Goal: Transaction & Acquisition: Book appointment/travel/reservation

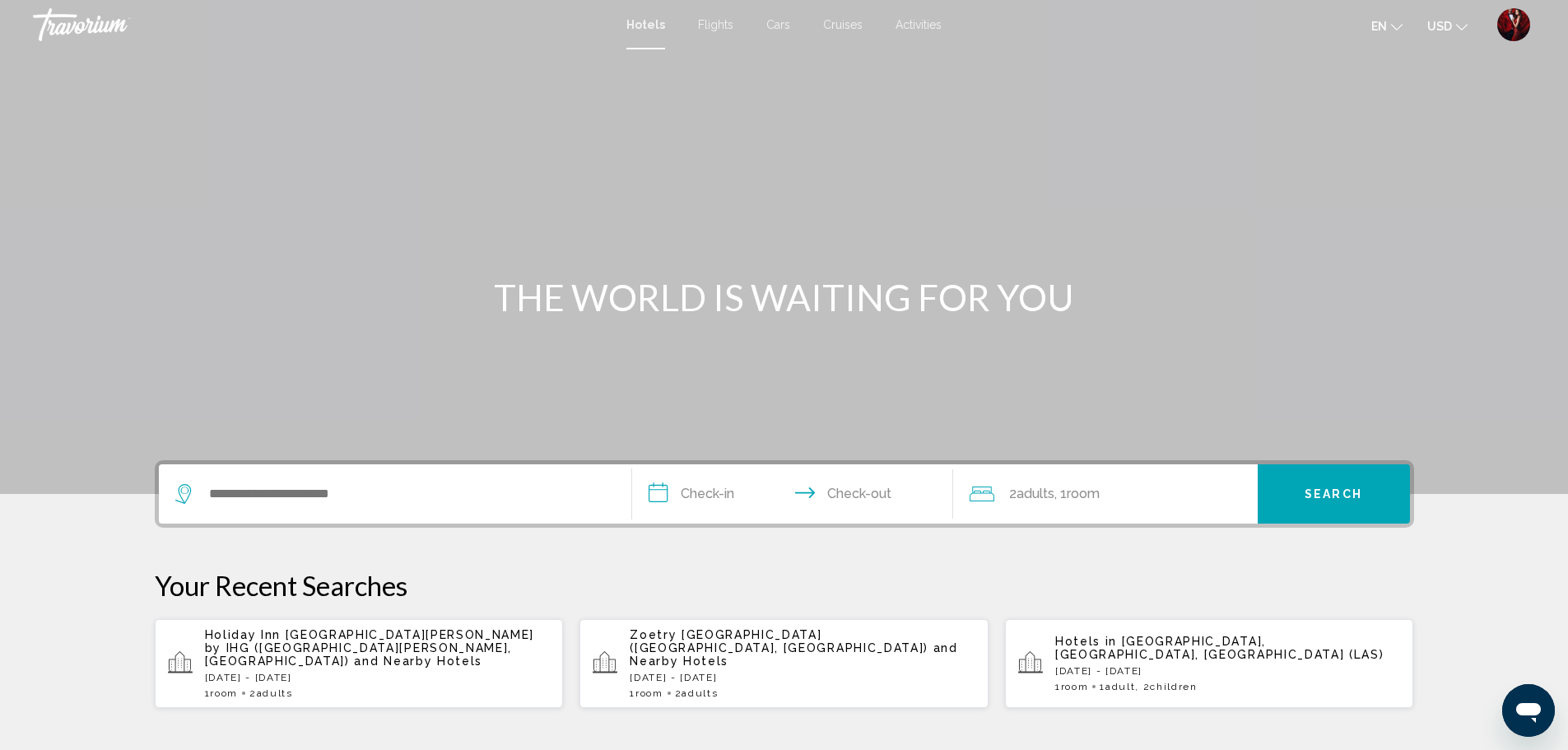
scroll to position [82, 0]
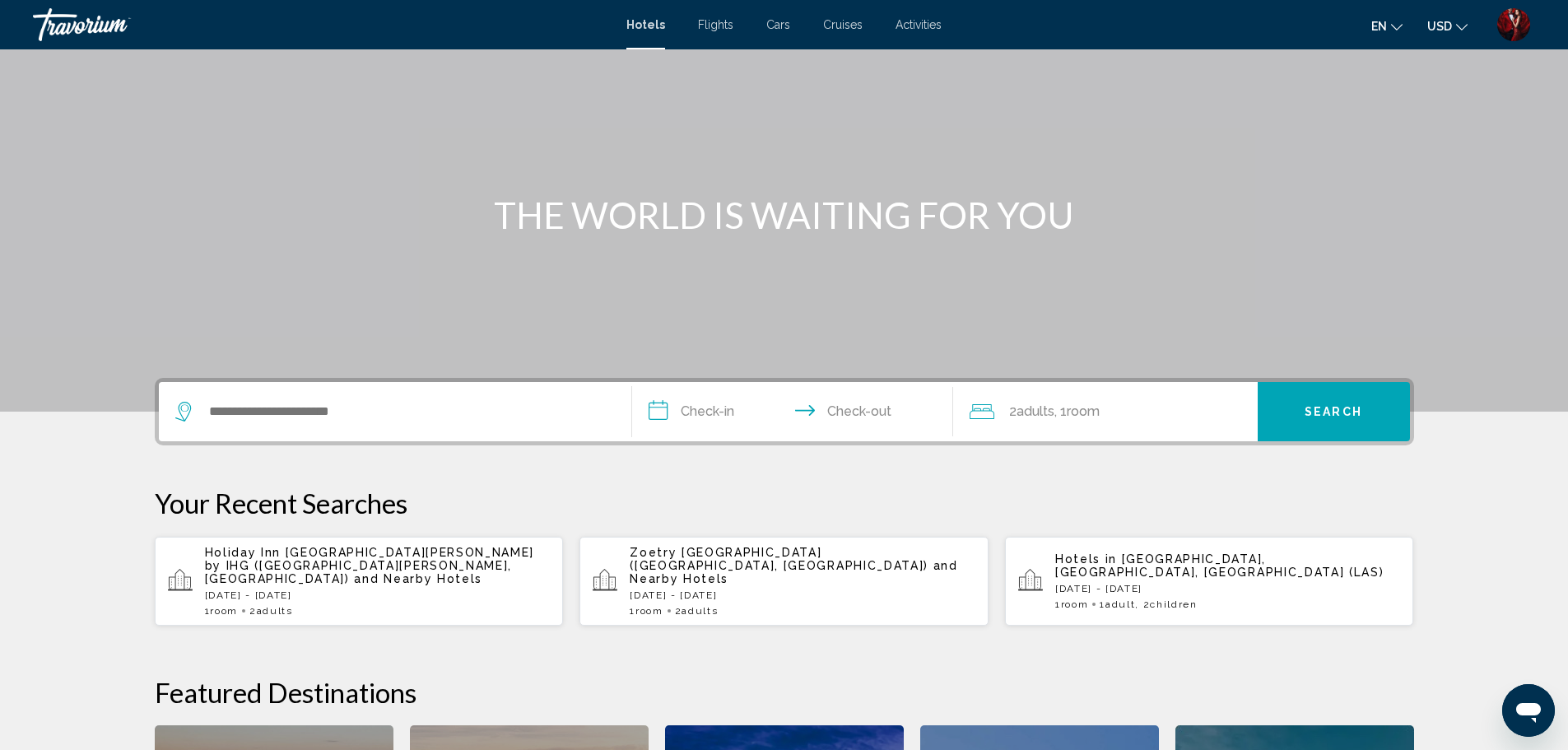
click at [1134, 564] on span "[GEOGRAPHIC_DATA], [GEOGRAPHIC_DATA], [GEOGRAPHIC_DATA] (LAS)" at bounding box center [1220, 565] width 329 height 26
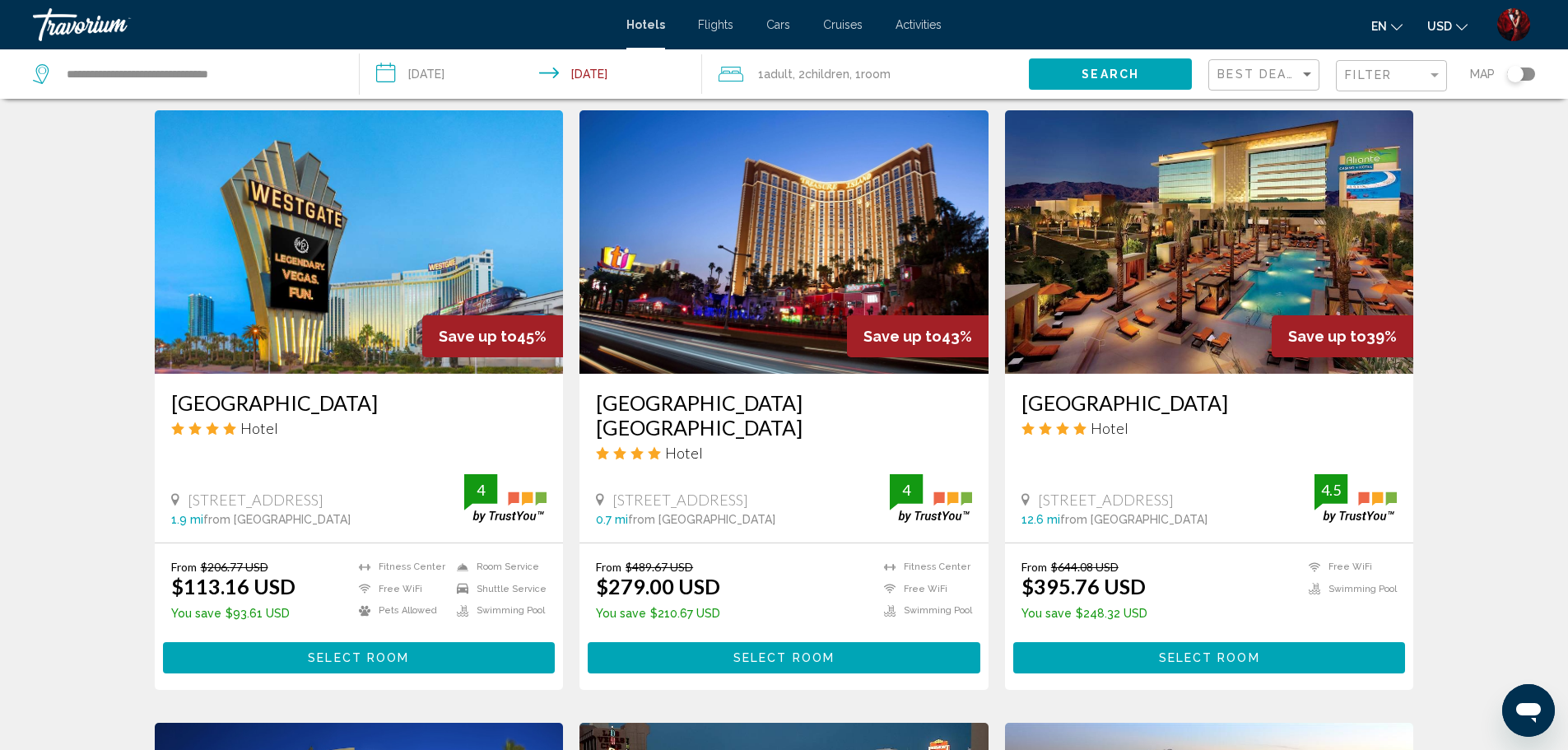
scroll to position [576, 0]
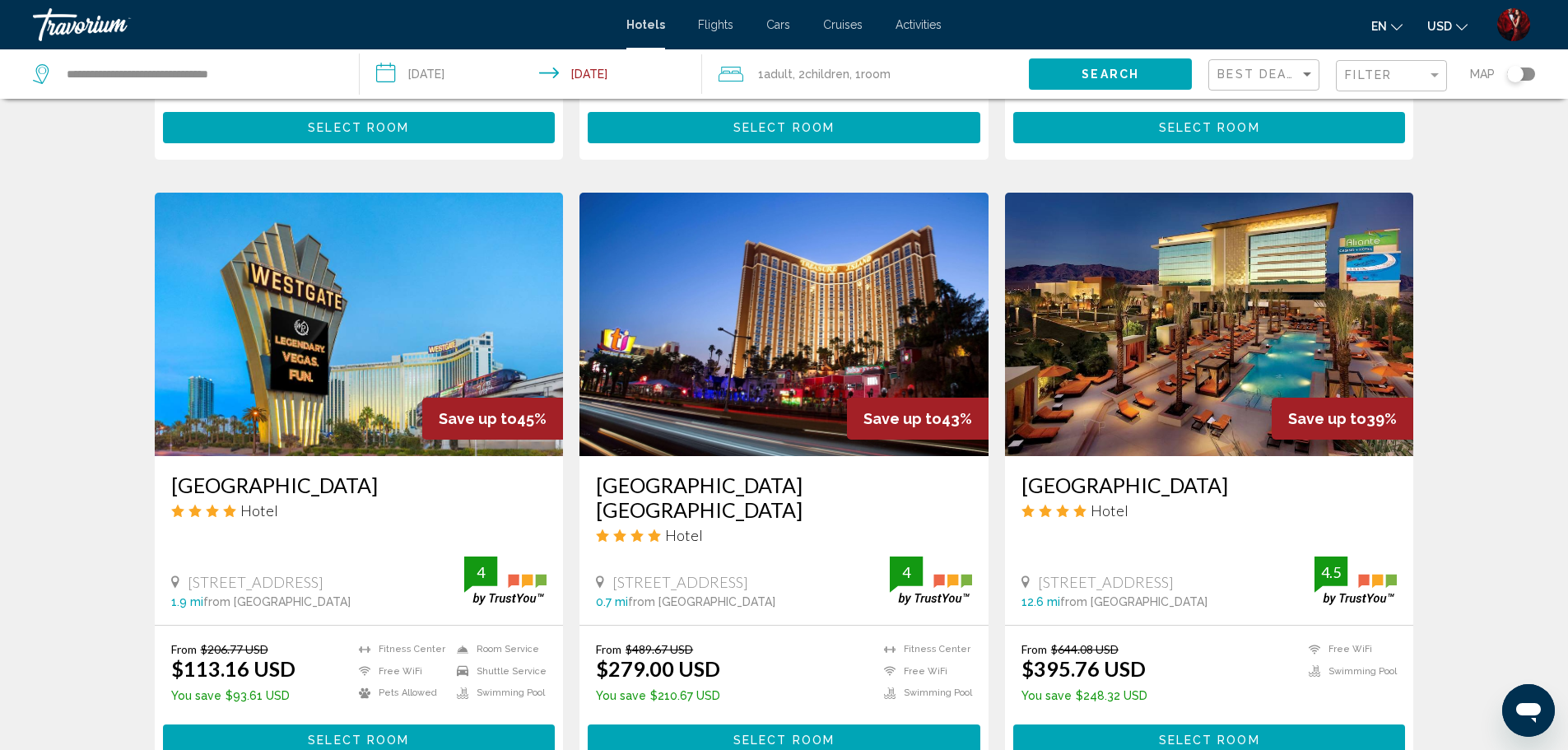
click at [874, 77] on span "Room" at bounding box center [875, 74] width 30 height 14
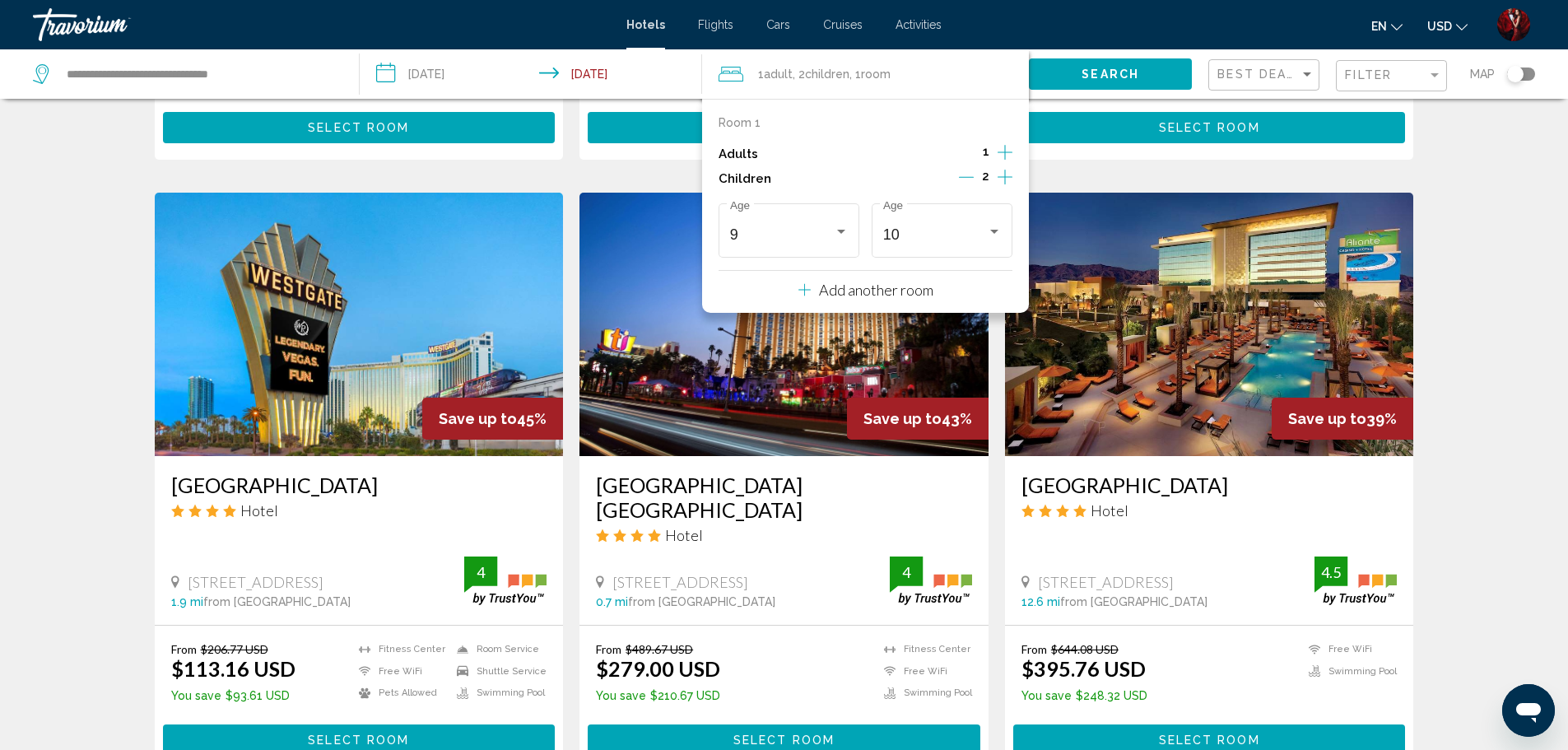
click at [1005, 177] on icon "Increment children" at bounding box center [1005, 176] width 14 height 14
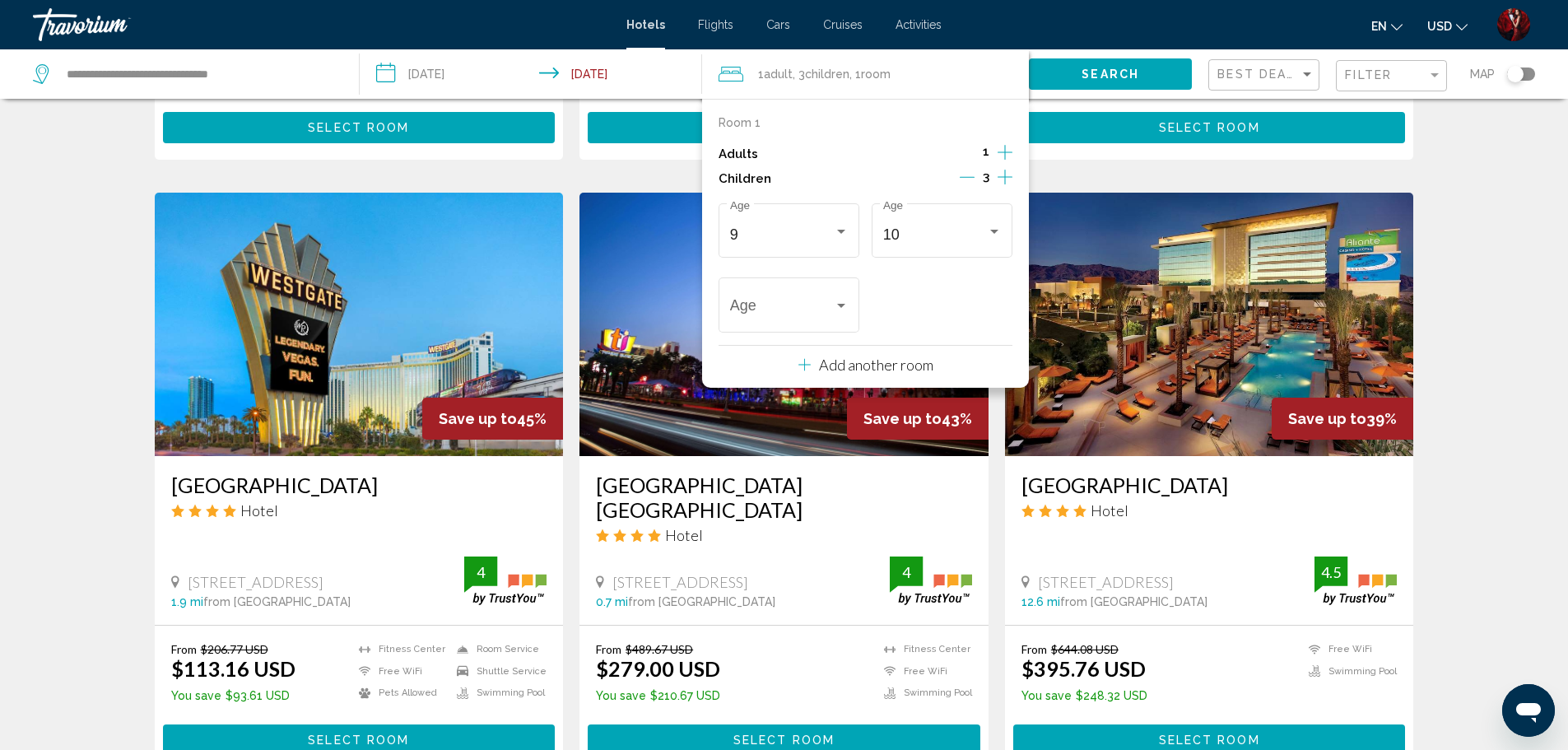
click at [972, 180] on icon "Decrement children" at bounding box center [967, 176] width 14 height 14
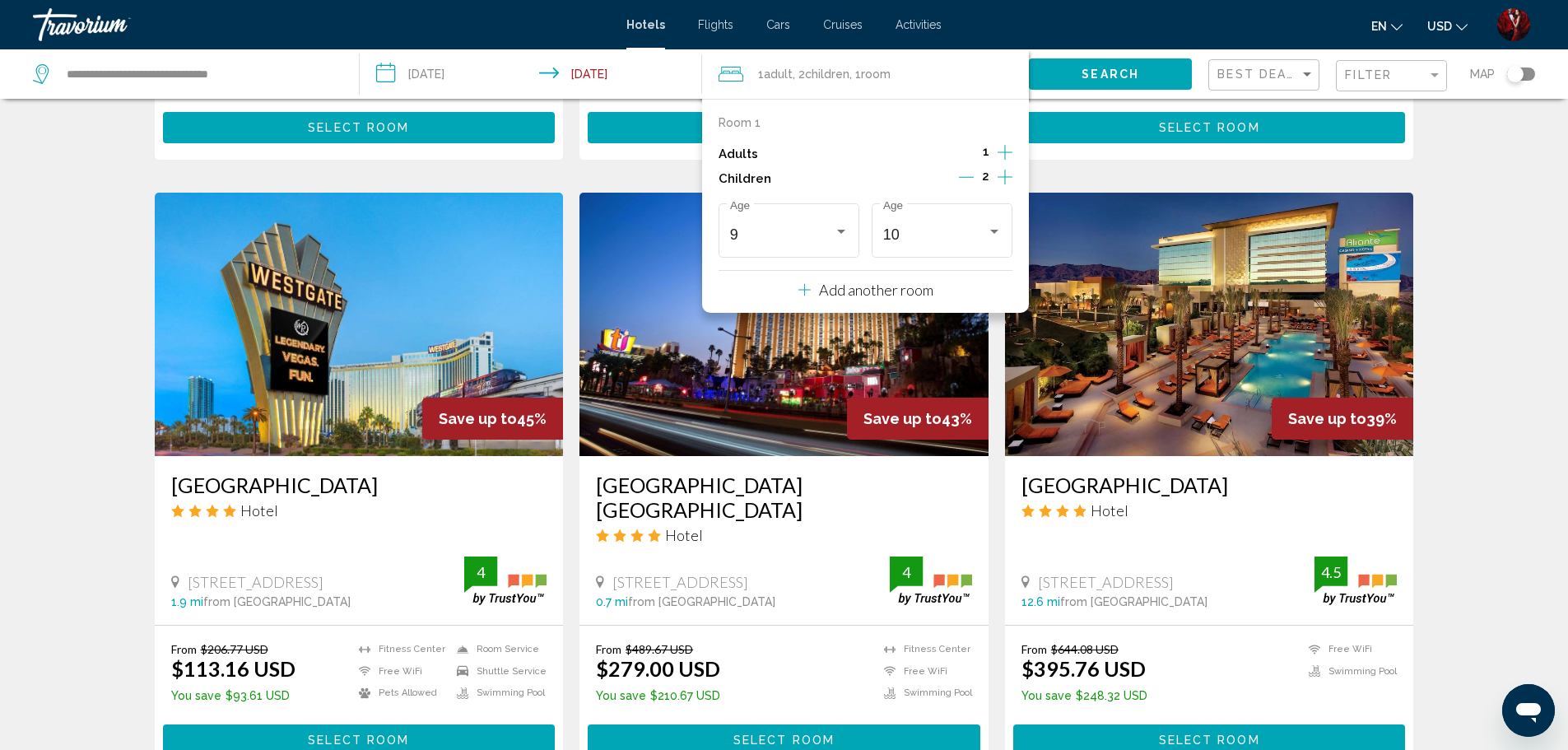
click at [972, 180] on icon "Decrement children" at bounding box center [966, 176] width 14 height 14
click at [842, 233] on div "Travelers: 1 adult, 1 child" at bounding box center [840, 232] width 8 height 5
click at [975, 174] on div at bounding box center [784, 375] width 1568 height 750
click at [969, 178] on icon "Decrement children" at bounding box center [967, 176] width 14 height 14
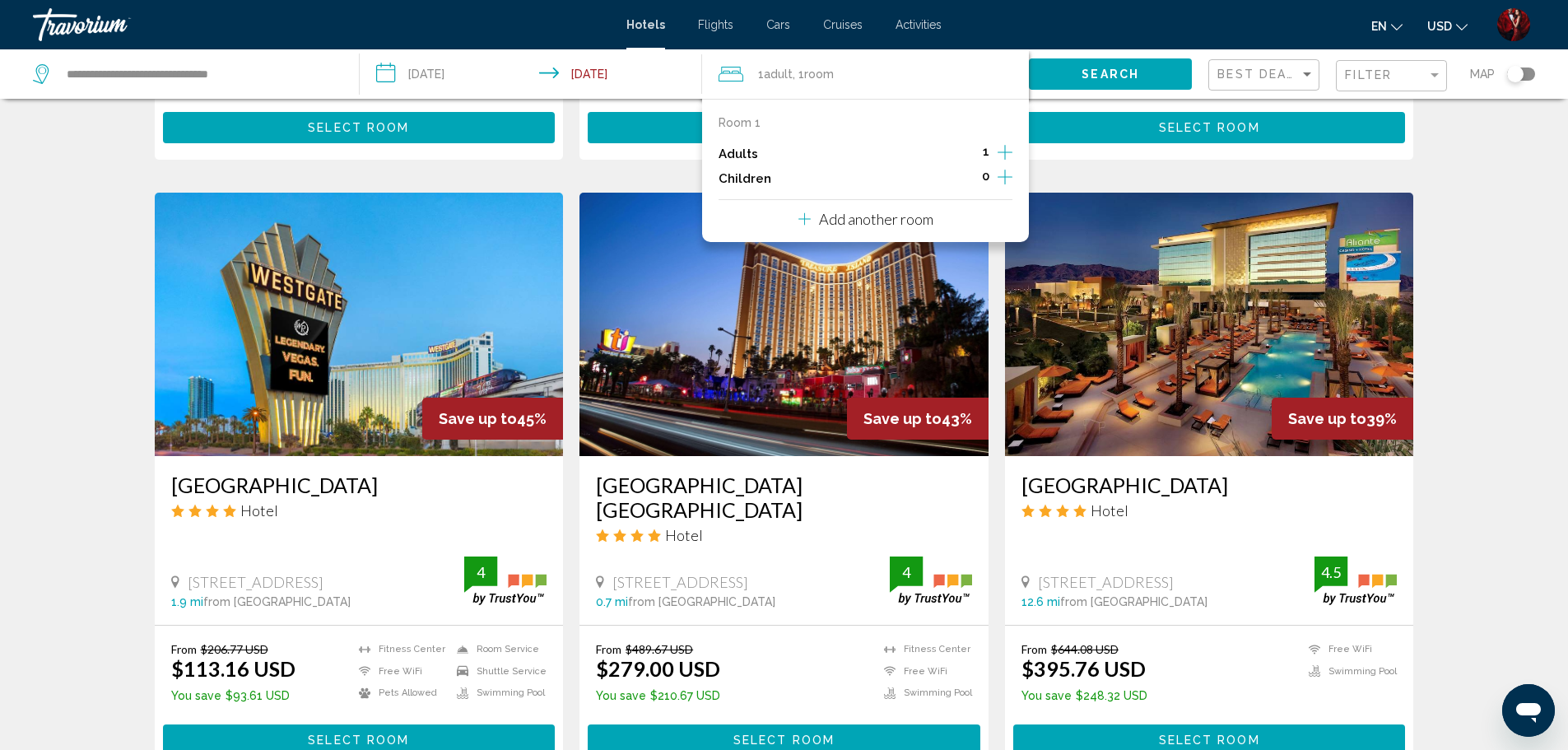
click at [1006, 154] on icon "Increment adults" at bounding box center [1005, 152] width 14 height 20
click at [1098, 92] on div "Search" at bounding box center [1119, 74] width 179 height 50
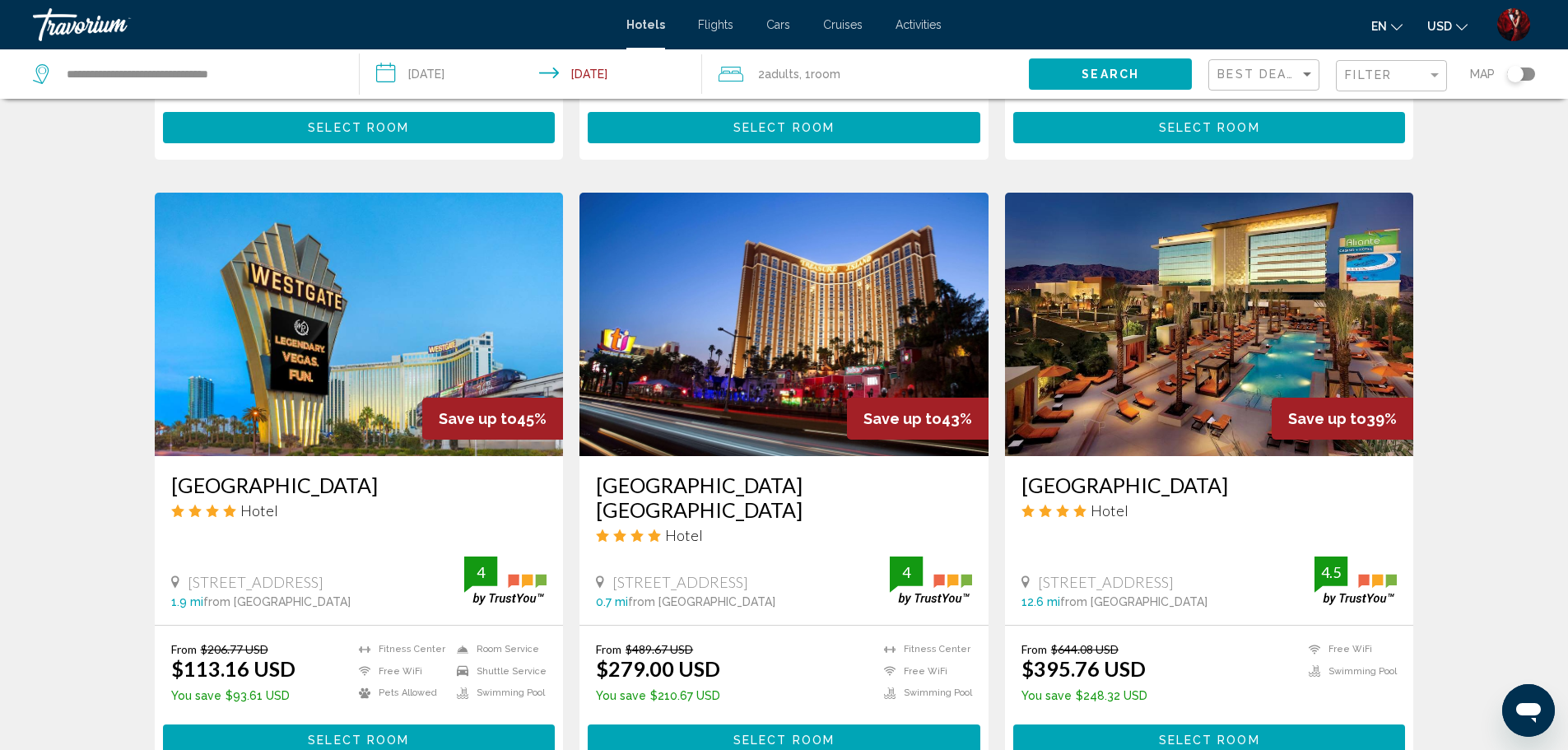
click at [1088, 62] on button "Search" at bounding box center [1110, 74] width 163 height 31
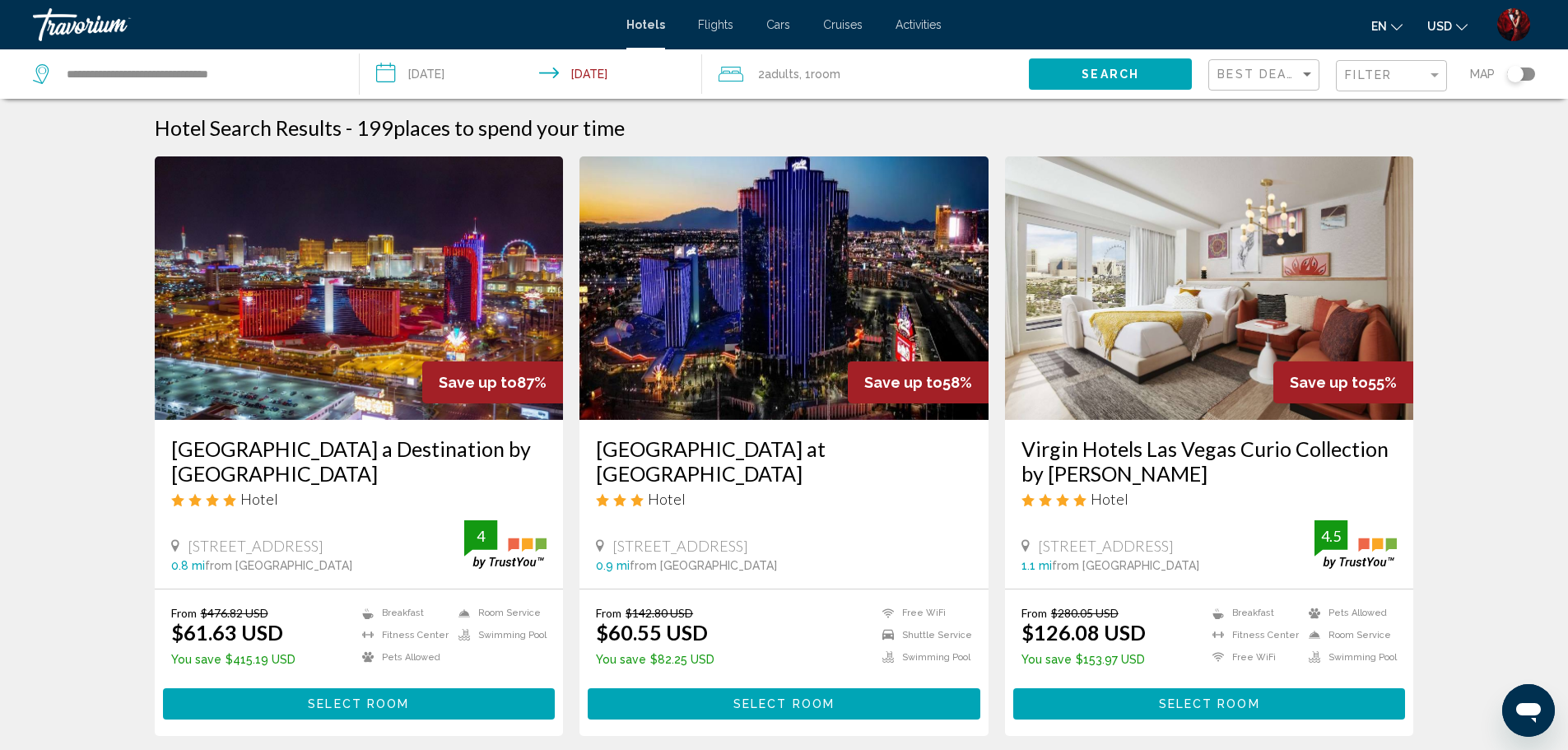
click at [336, 347] on img "Main content" at bounding box center [359, 288] width 409 height 263
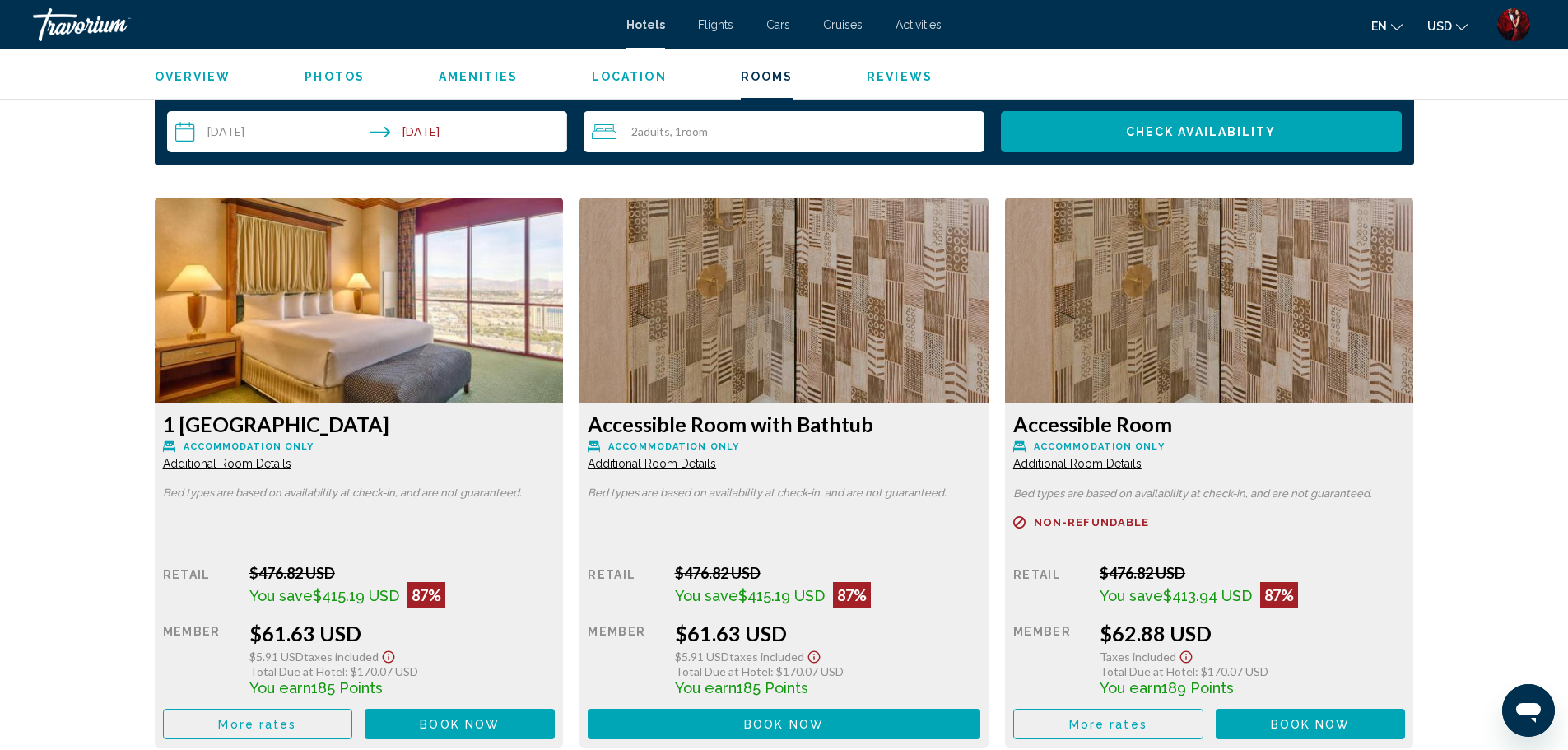
scroll to position [2381, 0]
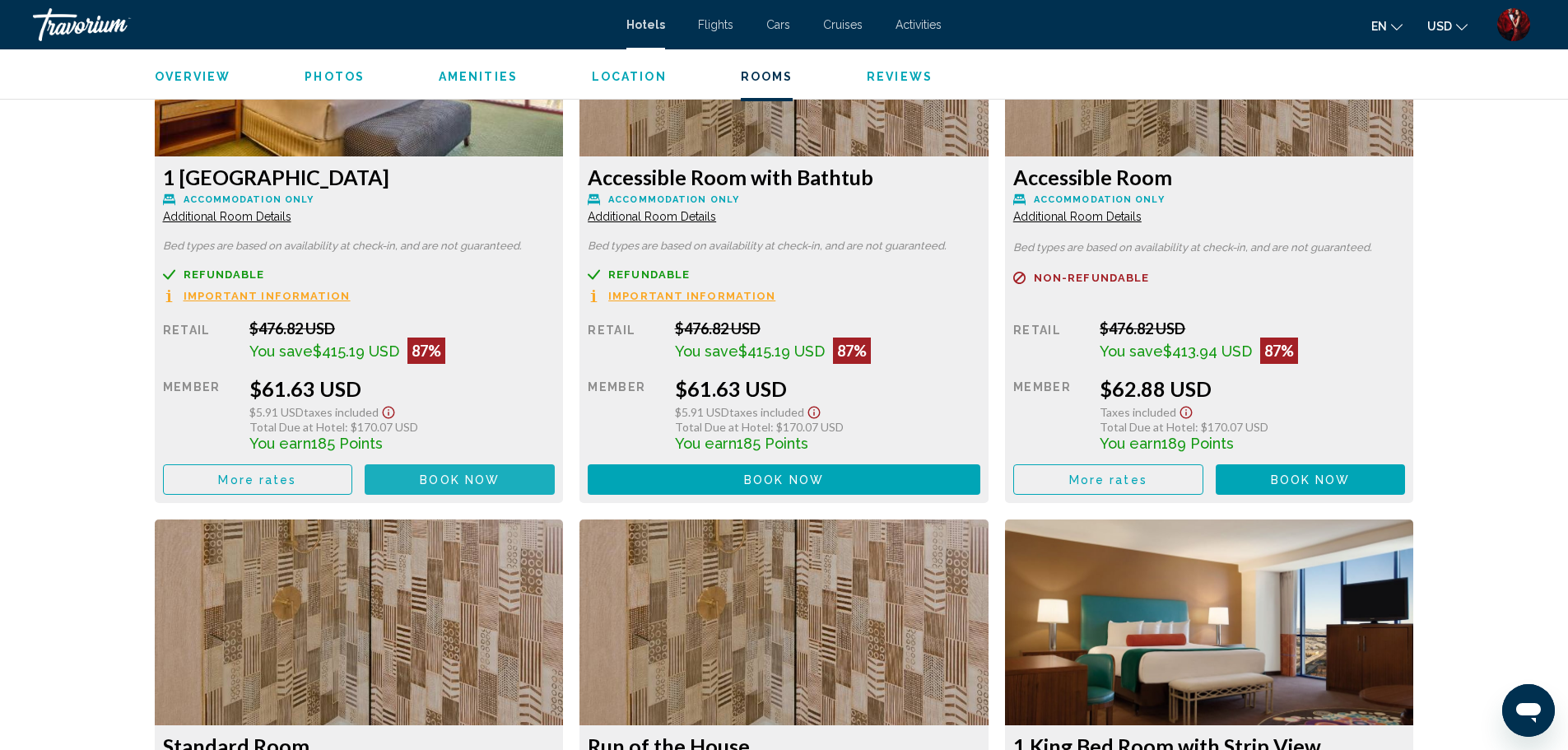
click at [452, 480] on span "Book now" at bounding box center [459, 479] width 80 height 14
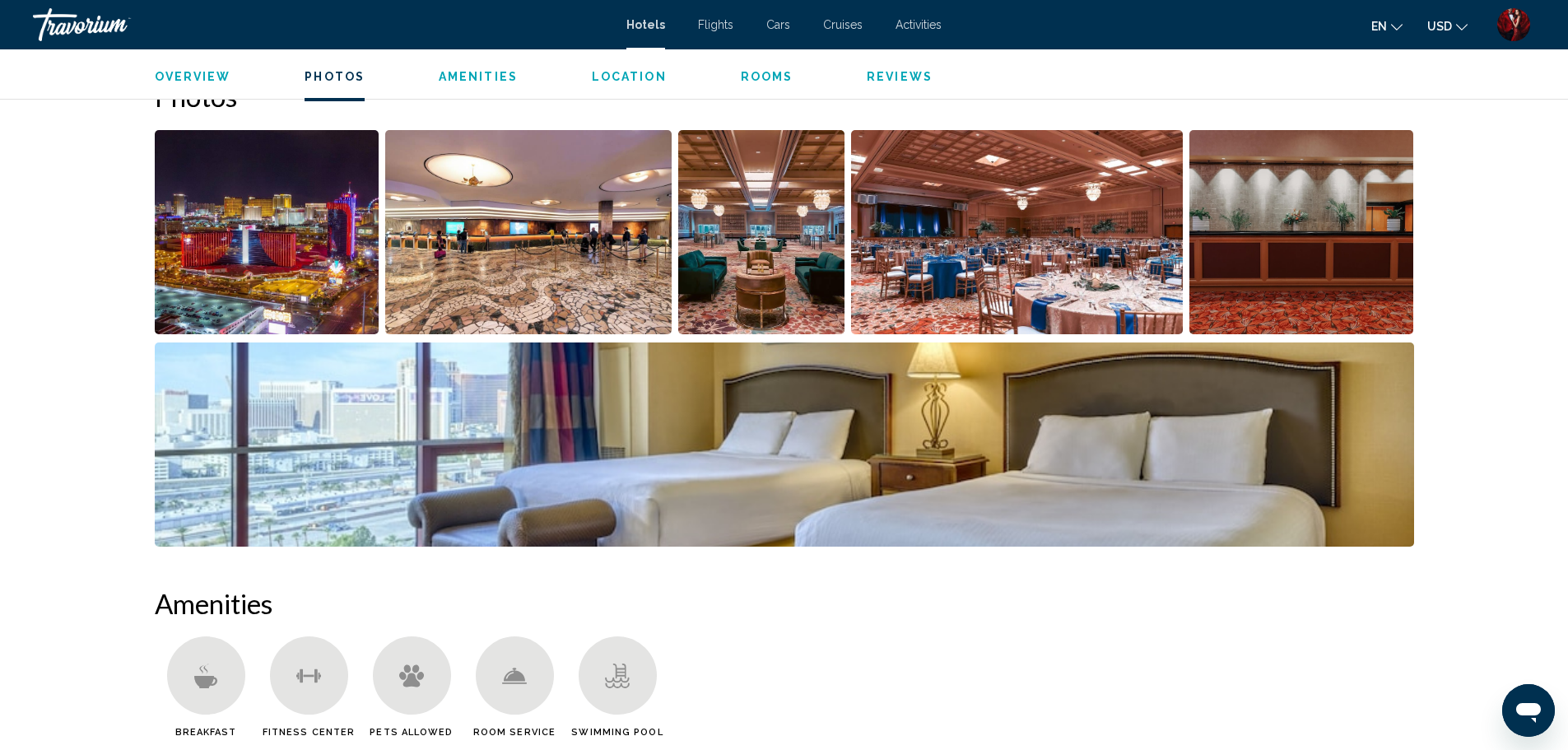
scroll to position [742, 0]
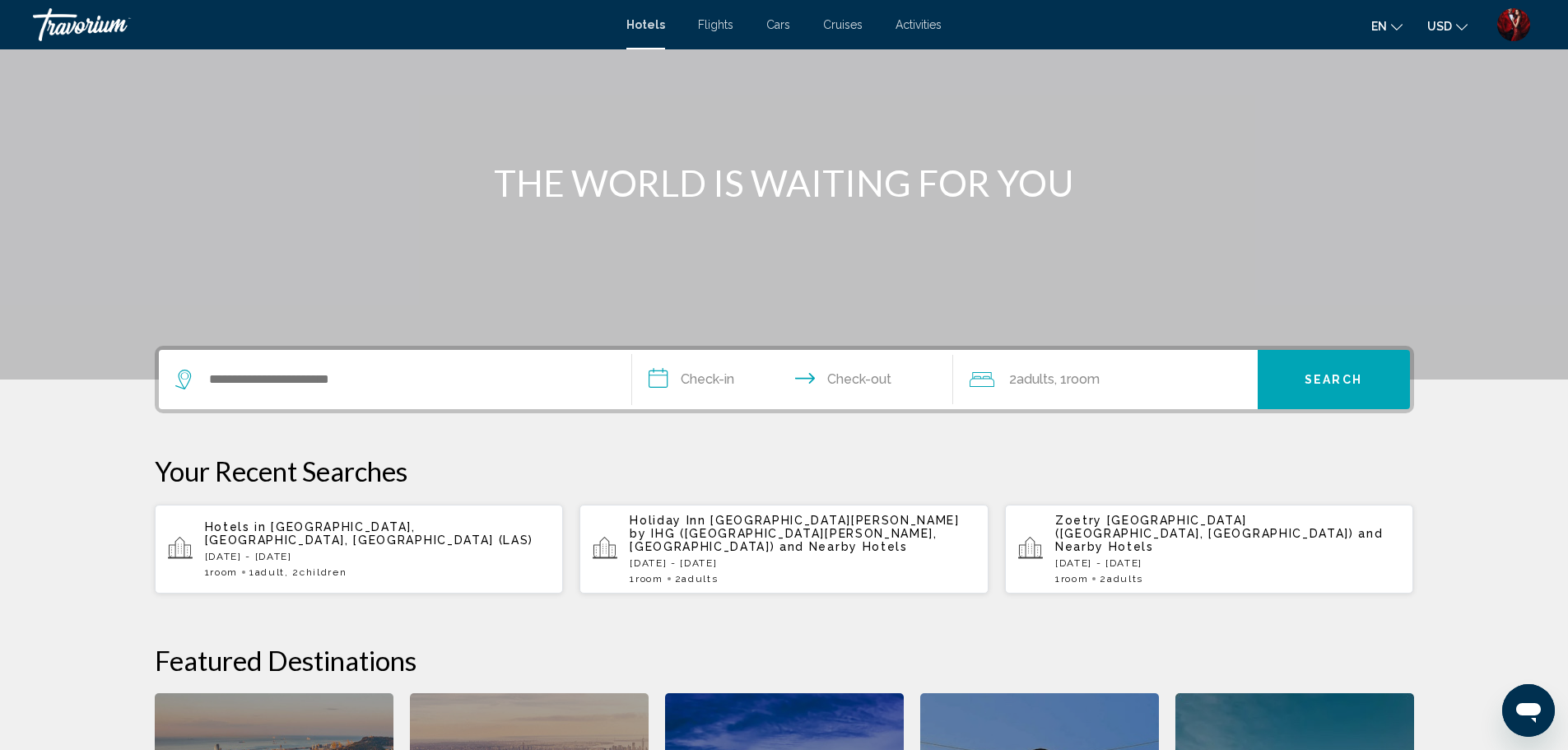
scroll to position [196, 0]
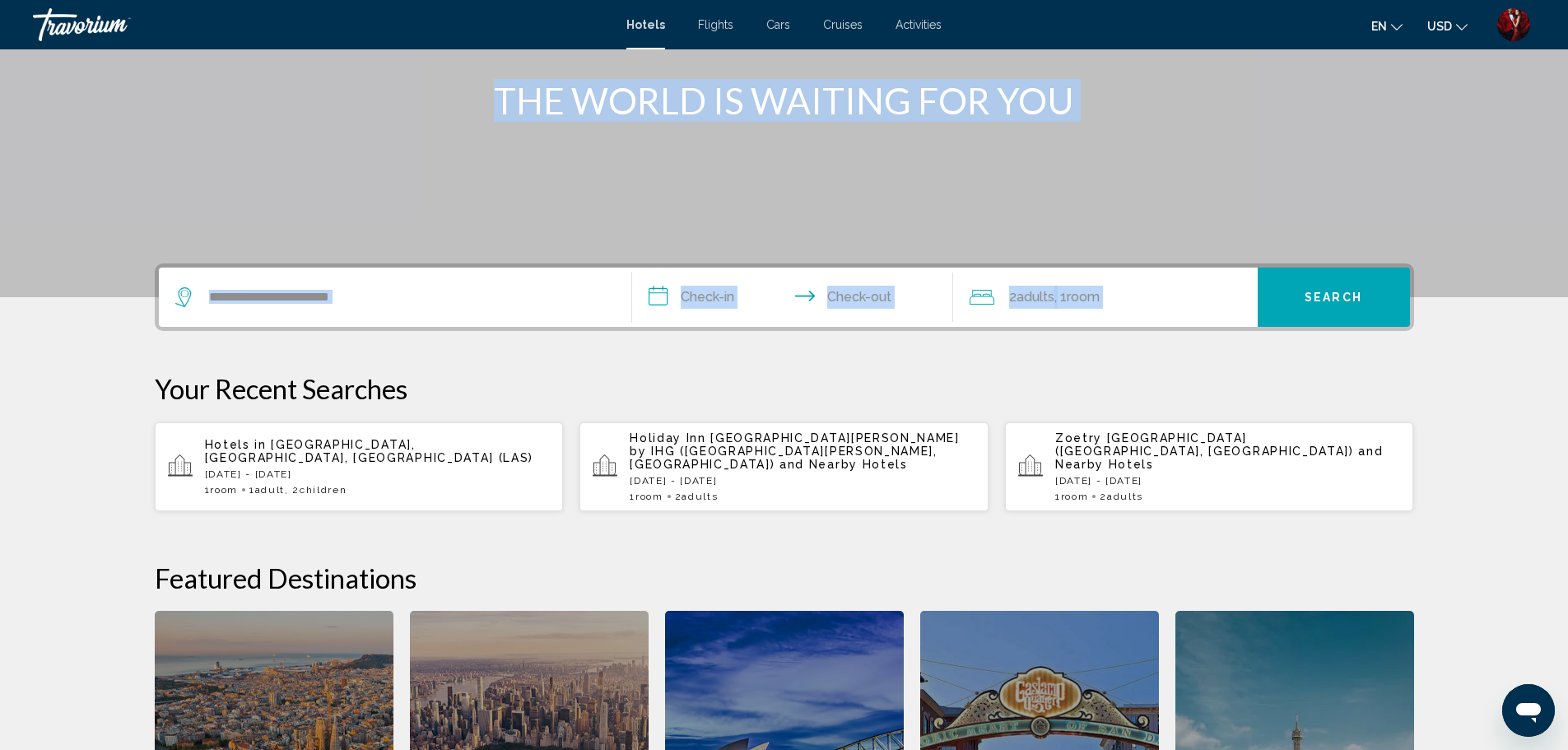
click at [78, 358] on section "**********" at bounding box center [784, 368] width 1568 height 1129
click at [1206, 88] on div "THE WORLD IS WAITING FOR YOU" at bounding box center [784, 100] width 1325 height 43
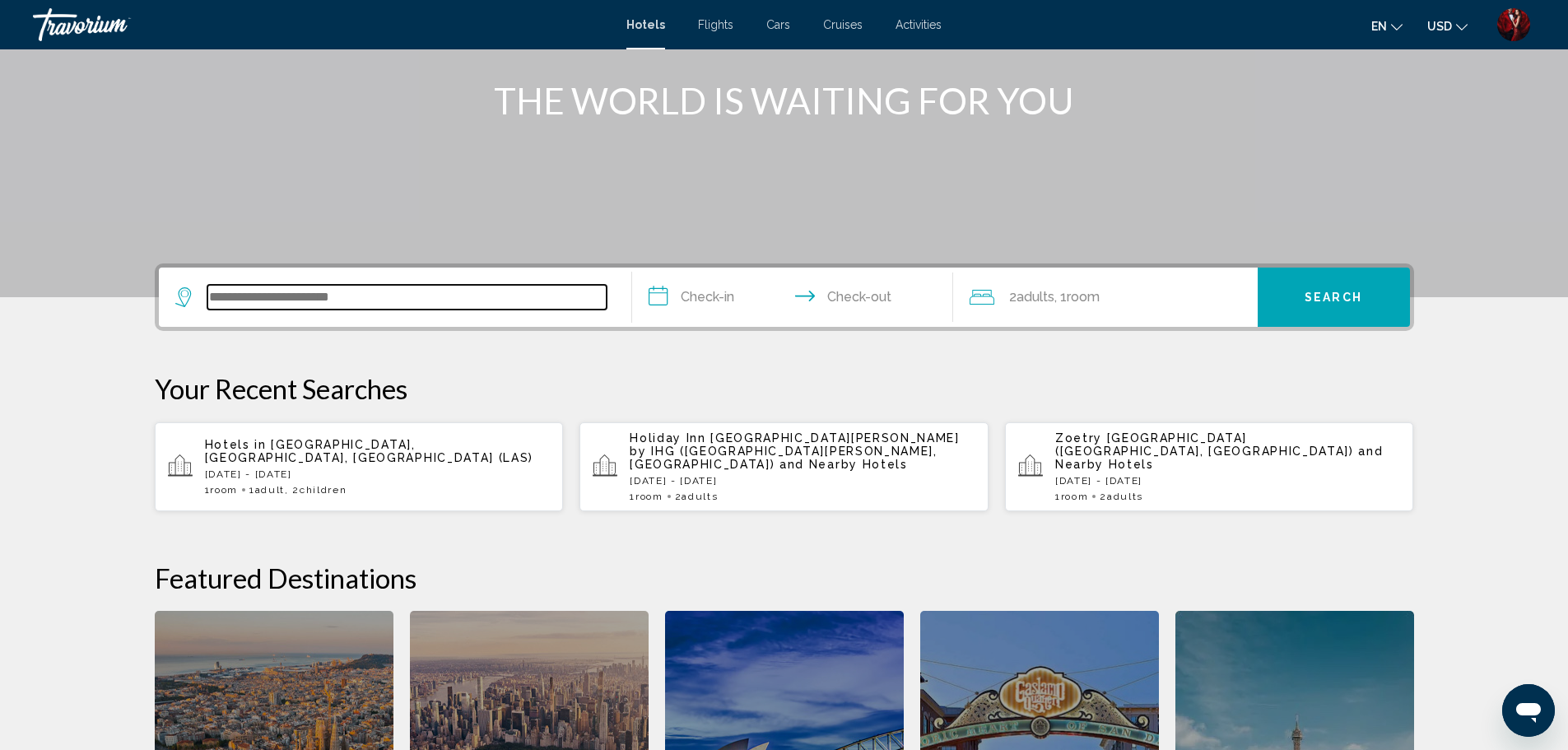
click at [332, 288] on input "Search widget" at bounding box center [406, 297] width 399 height 24
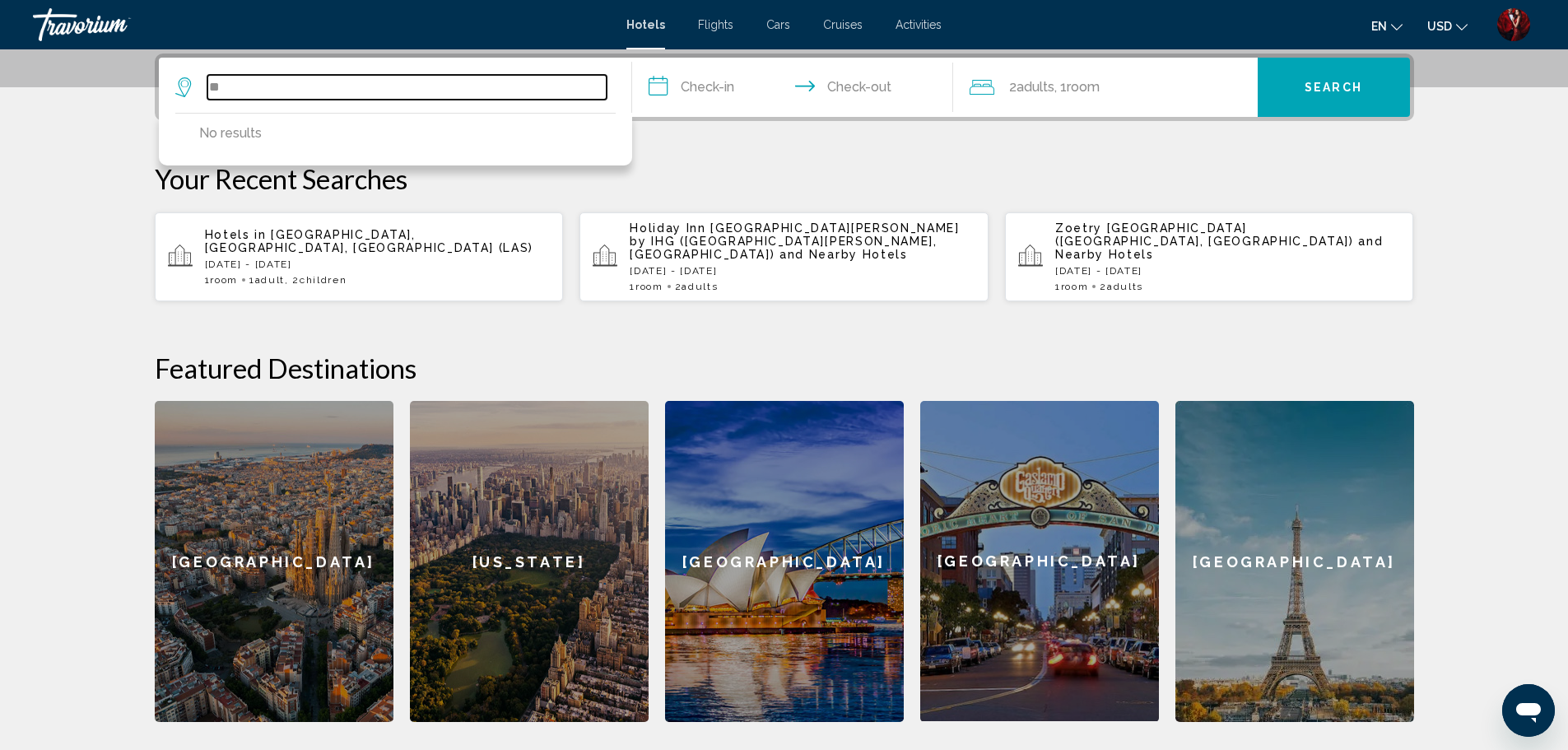
type input "*"
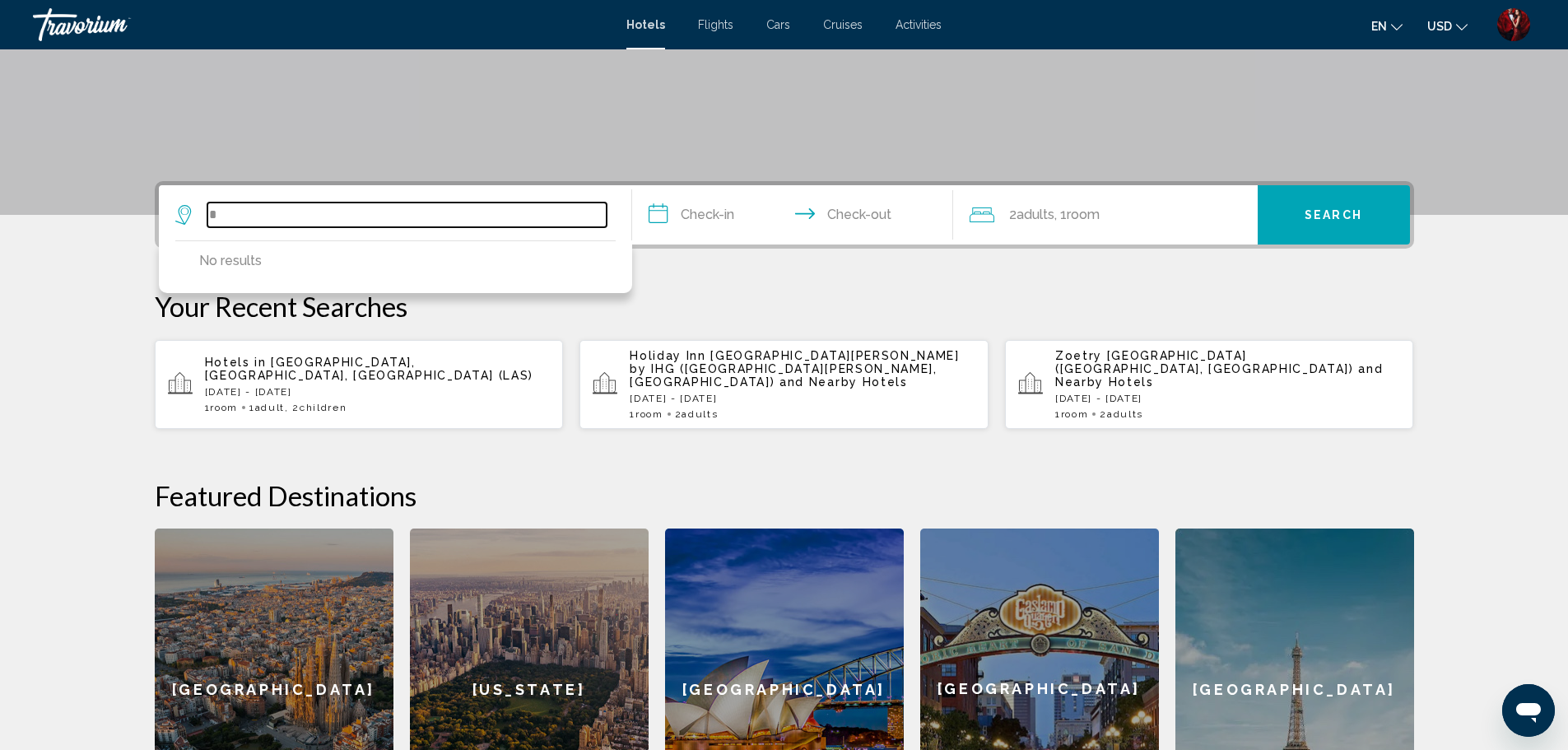
scroll to position [196, 0]
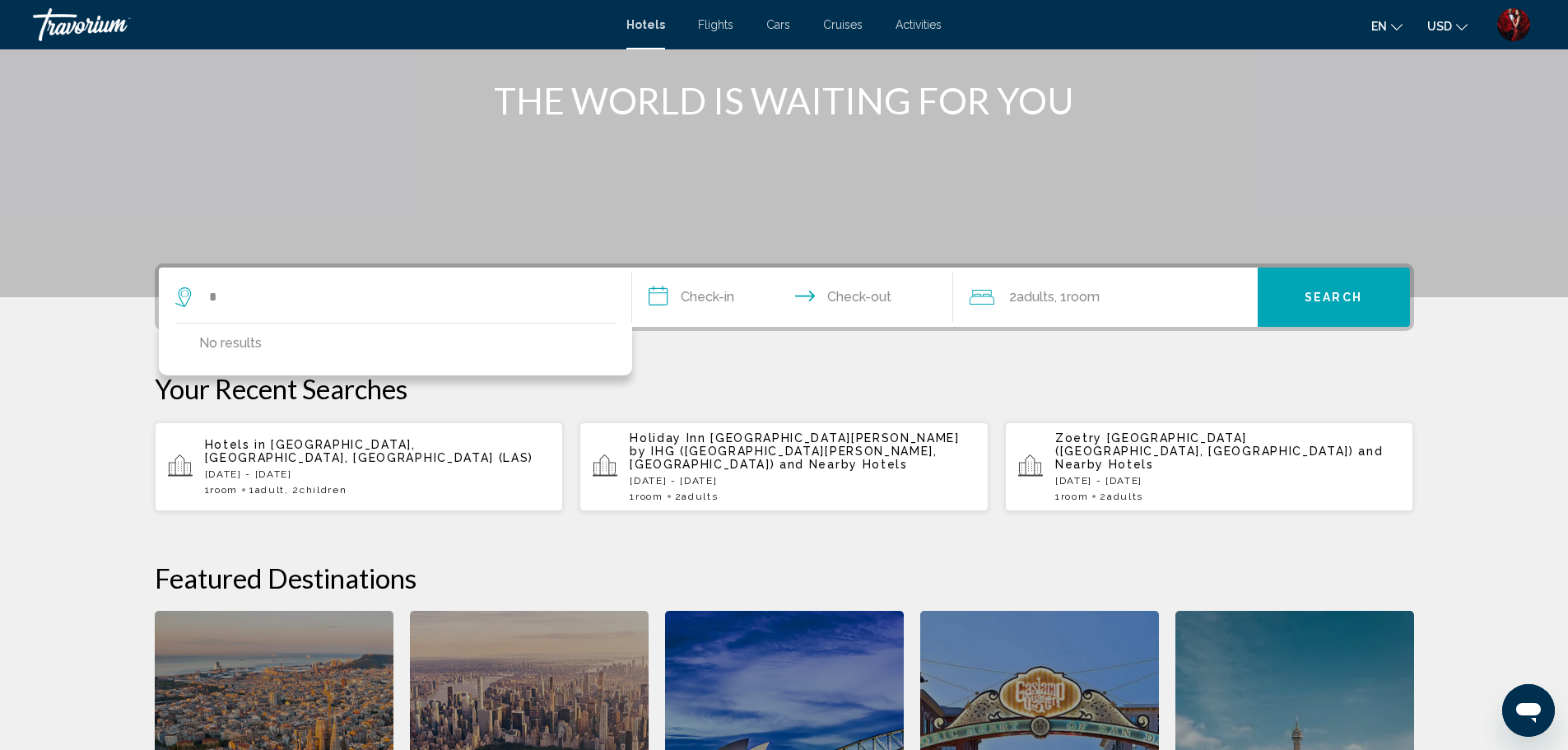
click at [339, 435] on app-hotels-recent-search "Hotels in Las Vegas, NV, United States (LAS) Wed, 24 Dec - Sat, 27 Dec 1 Room r…" at bounding box center [359, 467] width 409 height 89
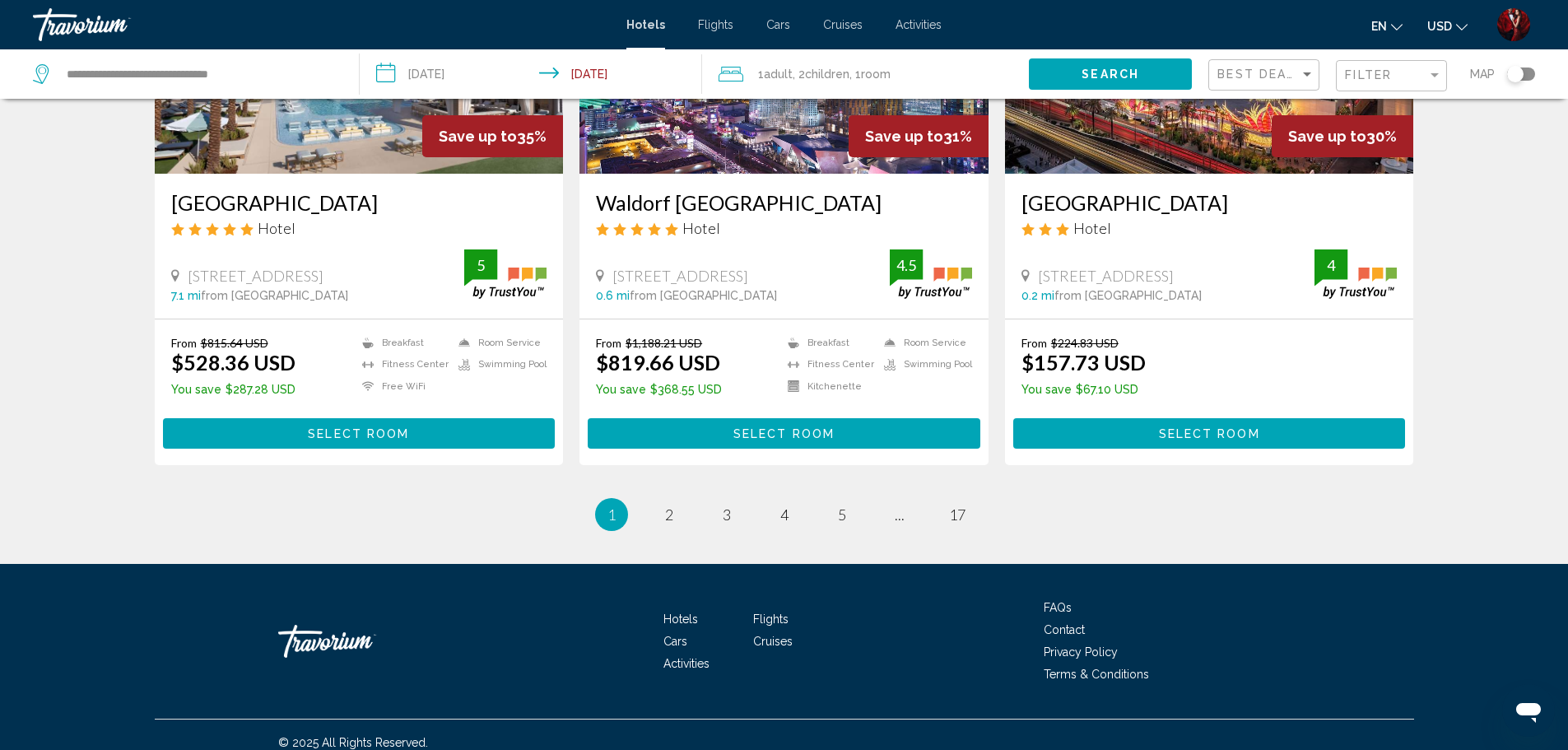
scroll to position [2074, 0]
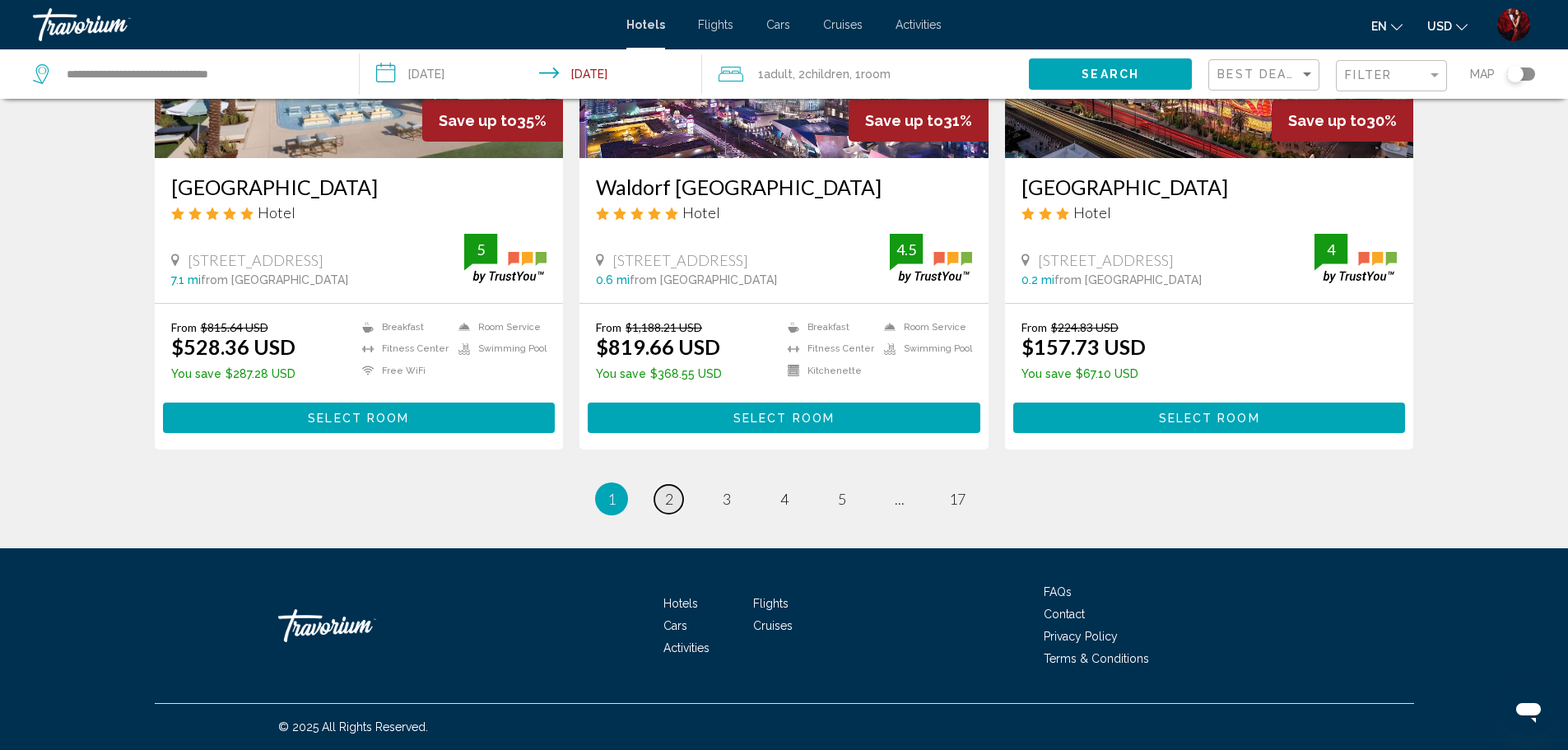
click at [665, 498] on span "2" at bounding box center [668, 498] width 8 height 18
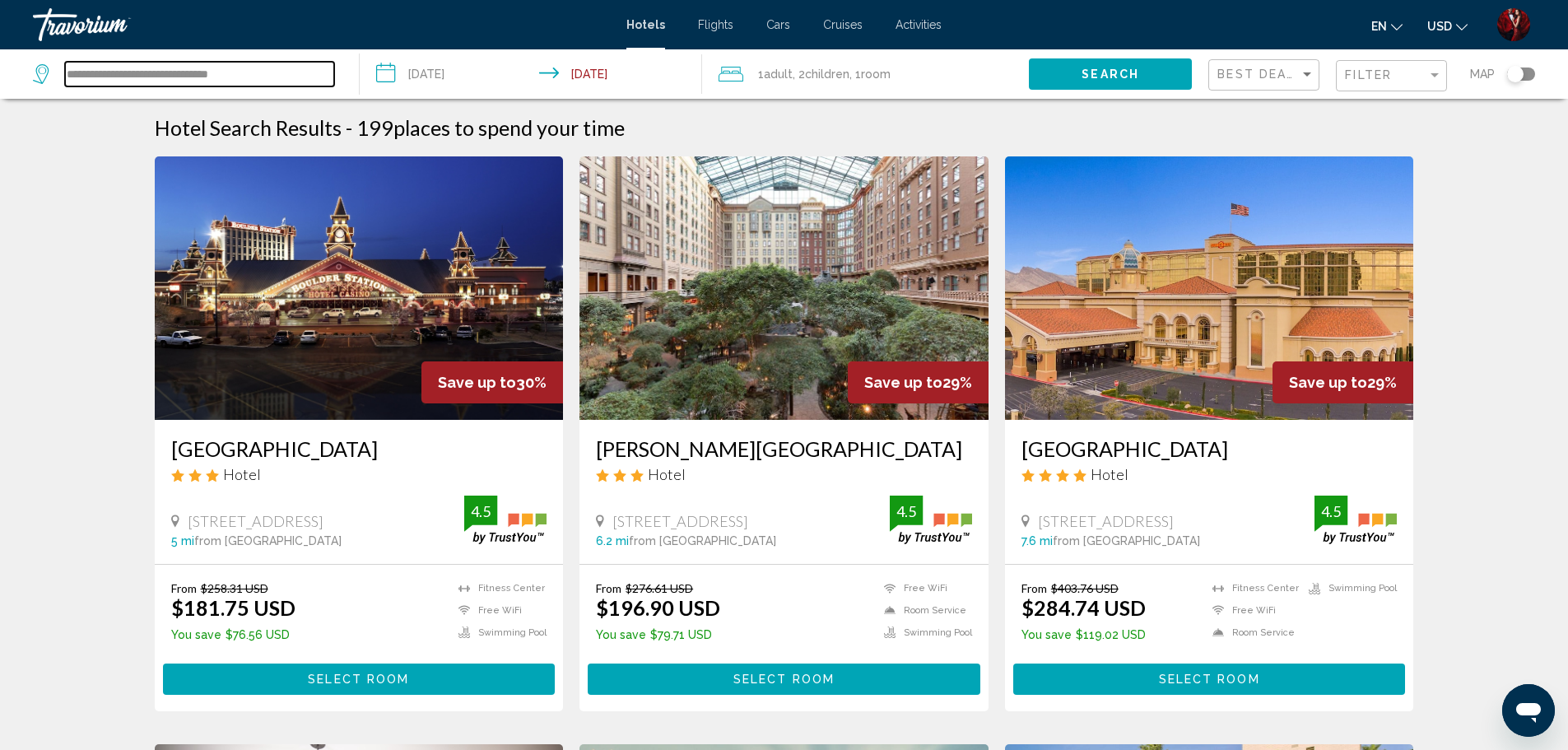
click at [288, 72] on input "**********" at bounding box center [200, 73] width 269 height 24
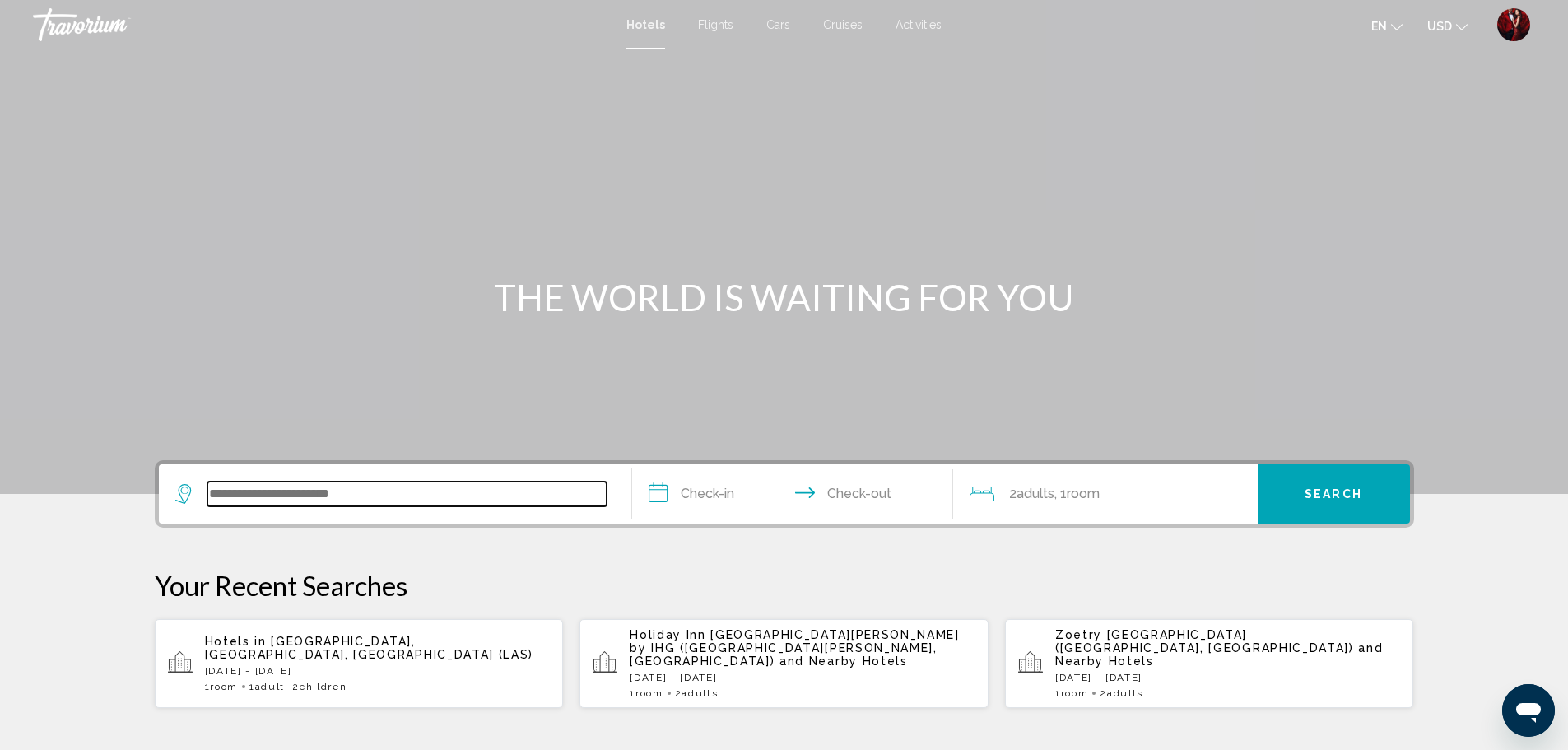
click at [295, 484] on input "Search widget" at bounding box center [406, 493] width 399 height 24
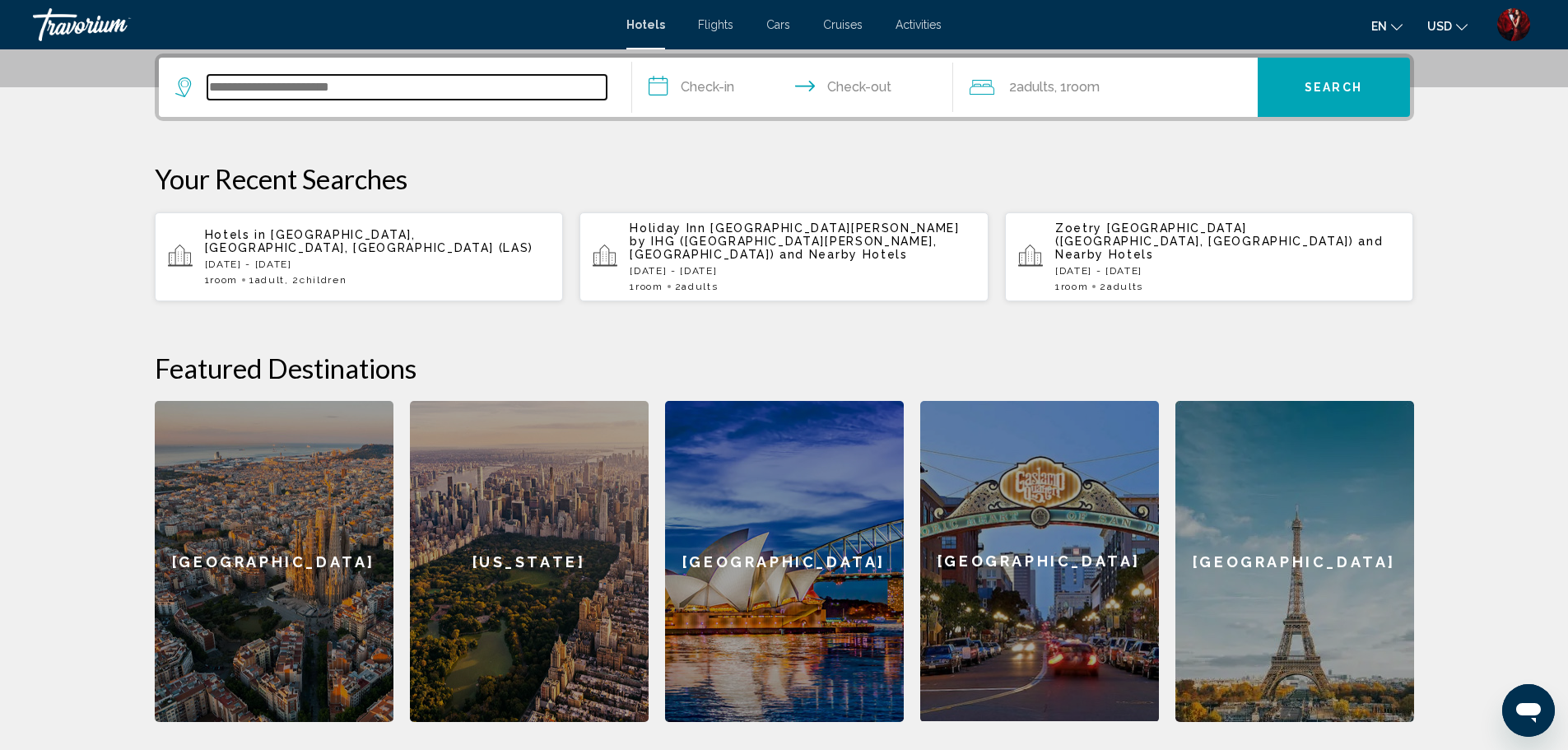
click at [403, 92] on input "Search widget" at bounding box center [406, 87] width 399 height 24
click at [404, 77] on input "Search widget" at bounding box center [406, 87] width 399 height 24
click at [405, 84] on input "Search widget" at bounding box center [406, 87] width 399 height 24
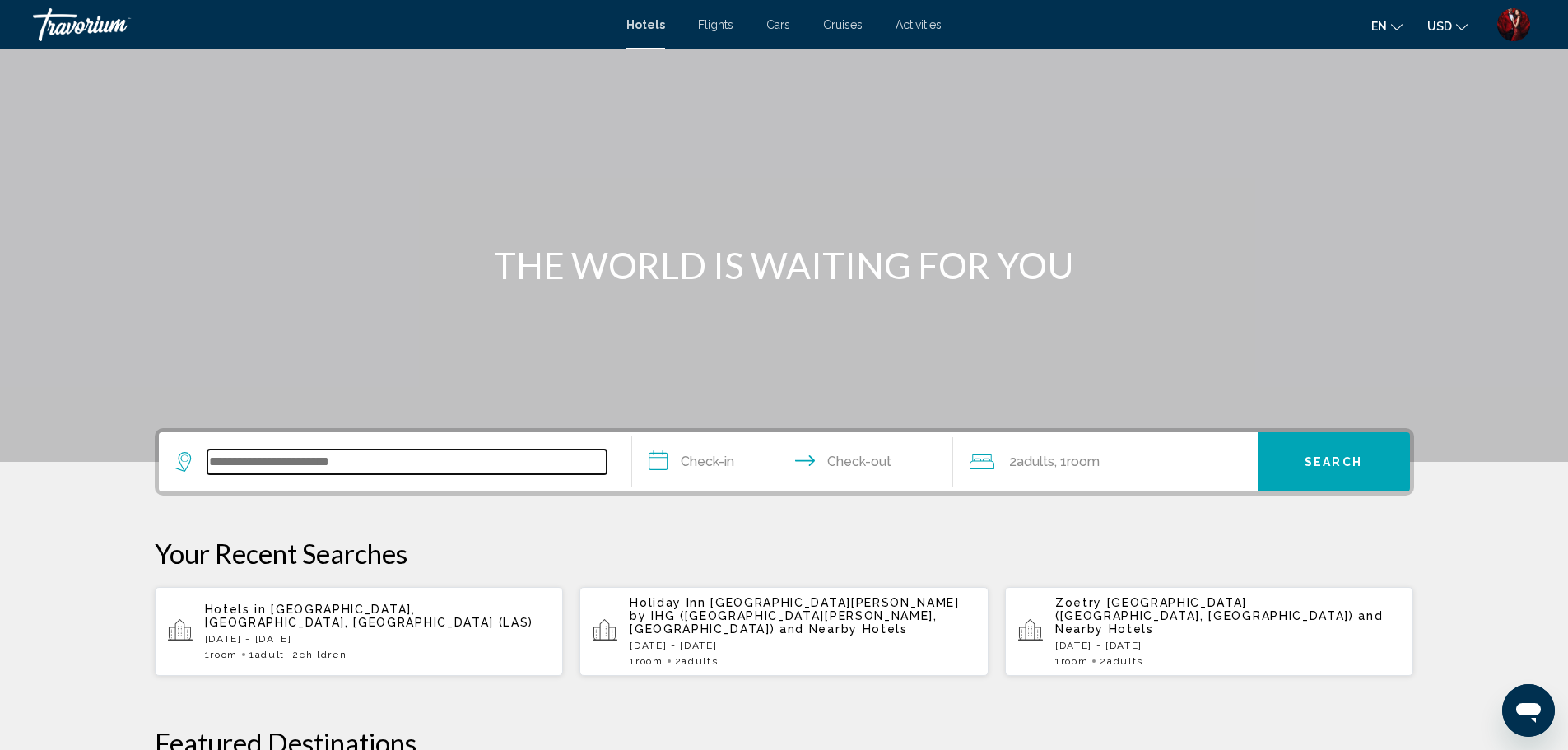
scroll to position [0, 0]
